Goal: Task Accomplishment & Management: Manage account settings

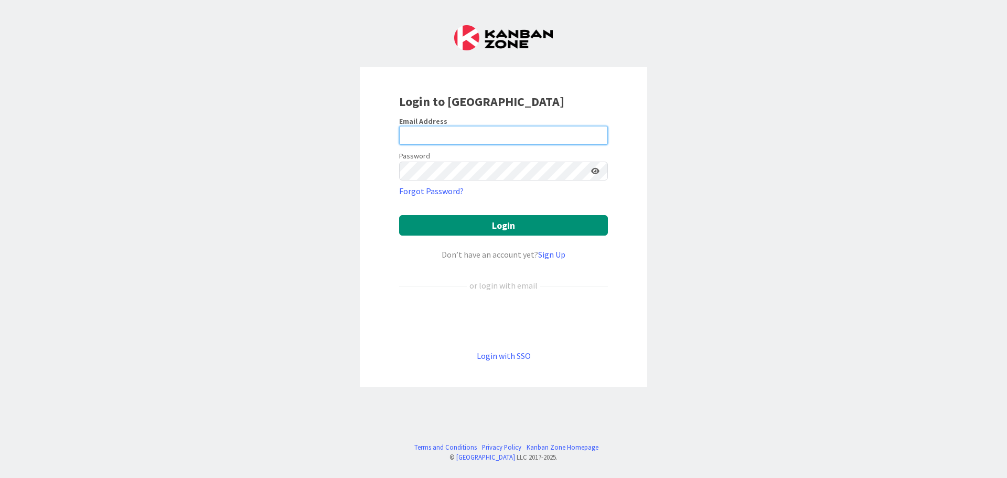
click at [454, 135] on input "email" at bounding box center [503, 135] width 209 height 19
click at [447, 143] on input "email" at bounding box center [503, 135] width 209 height 19
paste input "[PERSON_NAME][EMAIL_ADDRESS][DOMAIN_NAME]"
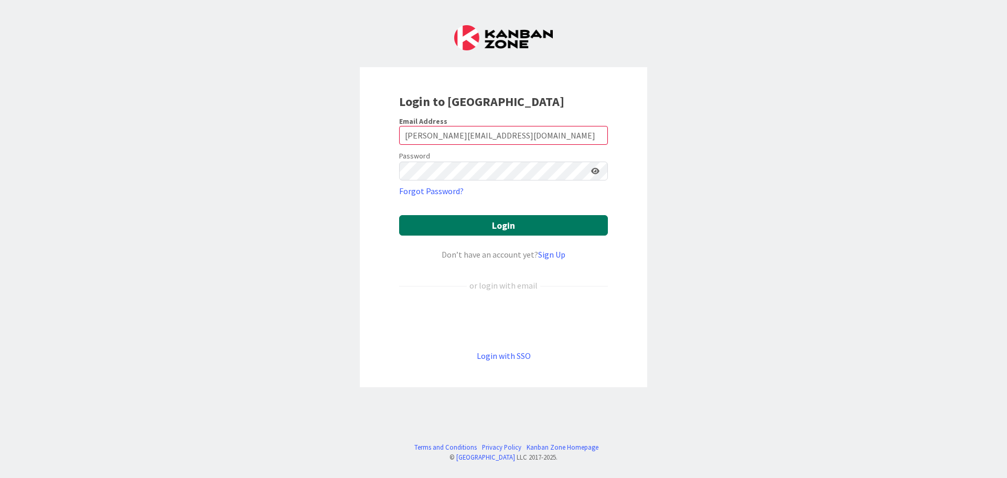
click at [495, 223] on button "Login" at bounding box center [503, 225] width 209 height 20
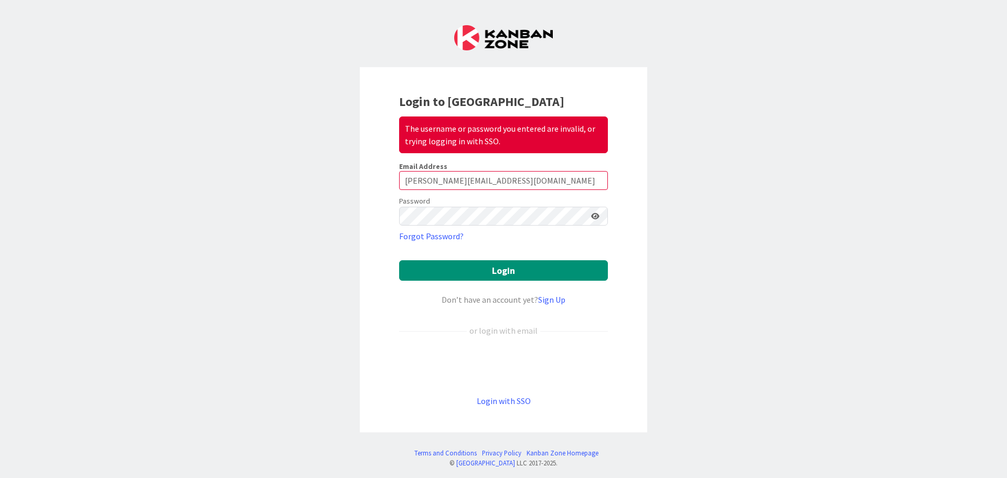
click at [593, 218] on icon at bounding box center [595, 215] width 8 height 7
click at [590, 217] on icon at bounding box center [594, 215] width 9 height 7
drag, startPoint x: 516, startPoint y: 179, endPoint x: 384, endPoint y: 181, distance: 131.7
click at [384, 181] on div "Login to Kanban Zone The username or password you entered are invalid, or tryin…" at bounding box center [503, 249] width 287 height 365
click at [451, 268] on button "Login" at bounding box center [503, 270] width 209 height 20
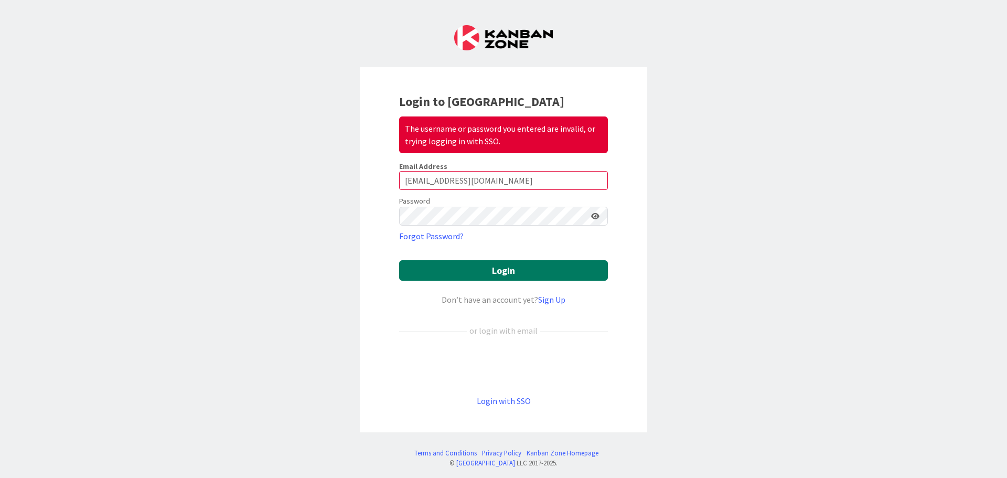
click at [451, 271] on button "Login" at bounding box center [503, 270] width 209 height 20
click at [592, 218] on icon at bounding box center [595, 215] width 8 height 7
click at [594, 215] on icon at bounding box center [594, 215] width 9 height 7
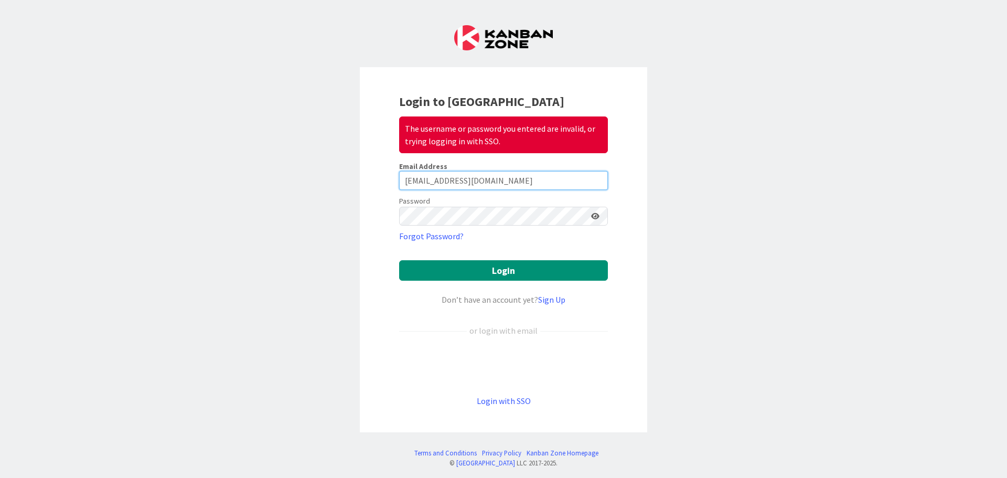
click at [468, 179] on input "[EMAIL_ADDRESS][DOMAIN_NAME]" at bounding box center [503, 180] width 209 height 19
type input "c"
paste input "[PERSON_NAME][EMAIL_ADDRESS][DOMAIN_NAME]"
type input "[PERSON_NAME][EMAIL_ADDRESS][DOMAIN_NAME]"
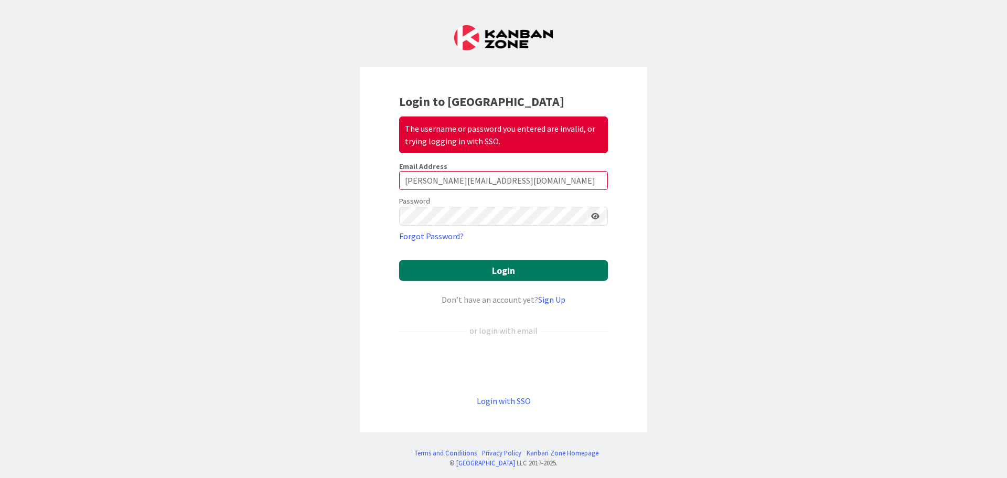
click at [543, 272] on button "Login" at bounding box center [503, 270] width 209 height 20
click at [516, 273] on button "Login" at bounding box center [503, 270] width 209 height 20
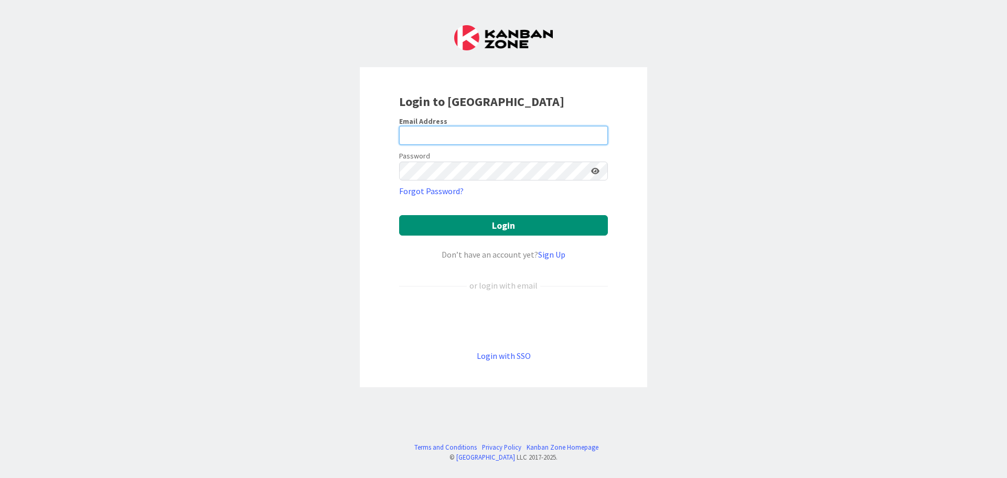
click at [430, 133] on input "email" at bounding box center [503, 135] width 209 height 19
